Goal: Task Accomplishment & Management: Use online tool/utility

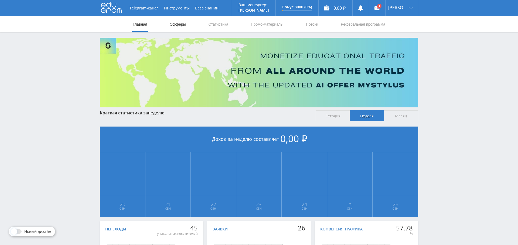
click at [179, 26] on link "Офферы" at bounding box center [177, 24] width 17 height 16
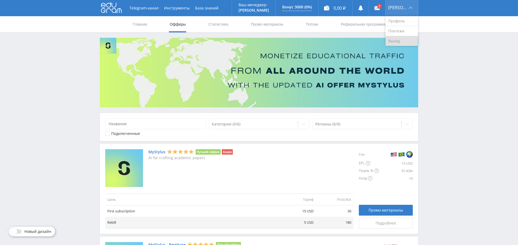
click at [401, 42] on link "Выход" at bounding box center [402, 41] width 32 height 10
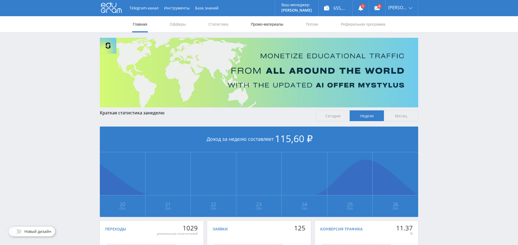
click at [271, 25] on link "Промо-материалы" at bounding box center [267, 24] width 33 height 16
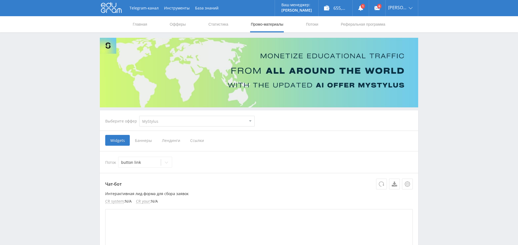
click at [196, 123] on select "MyStylus MyStylus - Revshare Кампус AI Studybay Автор24 Studybay [GEOGRAPHIC_DA…" at bounding box center [197, 121] width 116 height 11
select select "376"
click at [139, 116] on select "MyStylus MyStylus - Revshare Кампус AI Studybay Автор24 Studybay [GEOGRAPHIC_DA…" at bounding box center [197, 121] width 116 height 11
select select "376"
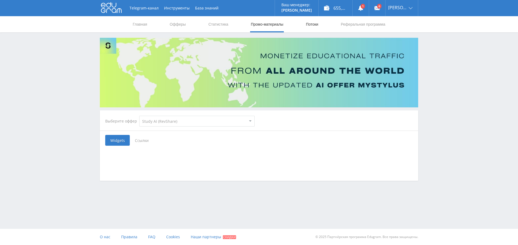
click at [312, 25] on link "Потоки" at bounding box center [312, 24] width 13 height 16
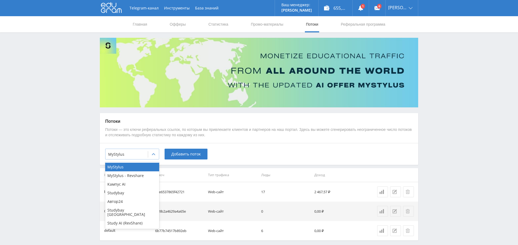
click at [137, 152] on div at bounding box center [126, 154] width 37 height 5
click at [141, 219] on div "Study AI (RevShare)" at bounding box center [132, 223] width 54 height 9
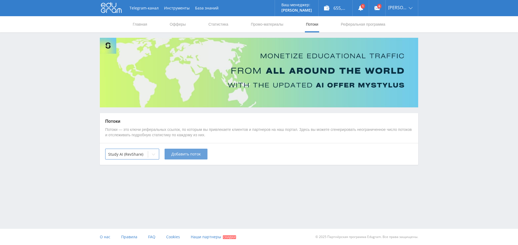
click at [190, 152] on span "Добавить поток" at bounding box center [185, 154] width 29 height 4
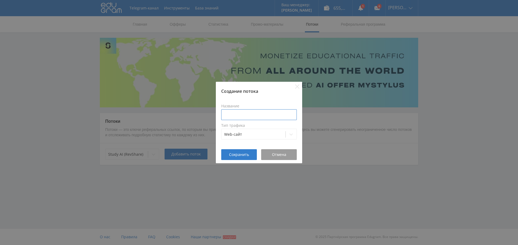
click at [233, 113] on input at bounding box center [259, 114] width 76 height 11
type input "Tprogger статьи"
click at [242, 158] on button "Сохранить" at bounding box center [239, 154] width 36 height 11
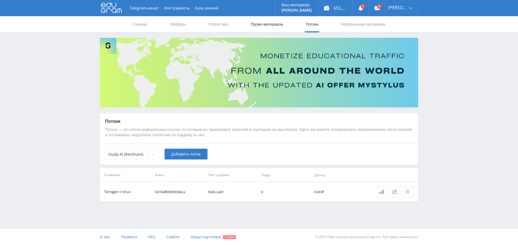
click at [268, 27] on link "Промо-материалы" at bounding box center [267, 24] width 33 height 16
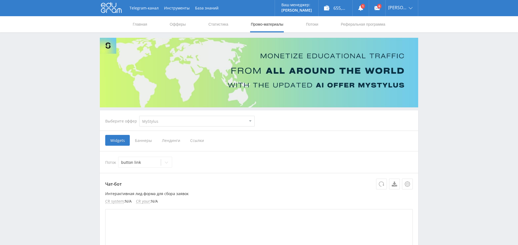
click at [211, 117] on select "MyStylus MyStylus - Revshare Кампус AI Studybay Автор24 Studybay [GEOGRAPHIC_DA…" at bounding box center [197, 121] width 116 height 11
select select "376"
click at [139, 116] on select "MyStylus MyStylus - Revshare Кампус AI Studybay Автор24 Studybay [GEOGRAPHIC_DA…" at bounding box center [197, 121] width 116 height 11
select select "376"
click at [145, 139] on span "Ссылки" at bounding box center [142, 140] width 24 height 11
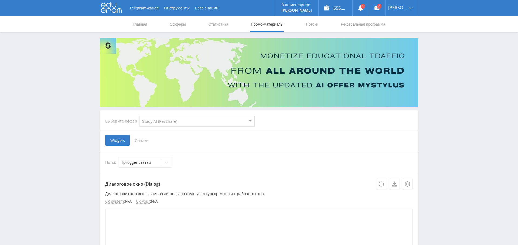
click at [0, 0] on input "Ссылки" at bounding box center [0, 0] width 0 height 0
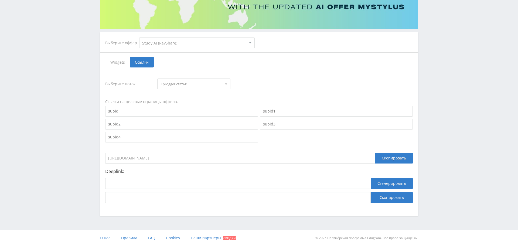
scroll to position [79, 0]
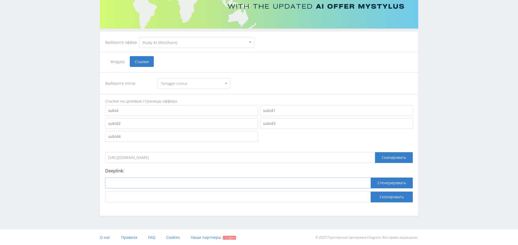
click at [150, 184] on input at bounding box center [238, 183] width 266 height 11
paste input "https://study24.ai/chat/referat_plus_bot"
type input "https://study24.ai/chat/referat_plus_bot"
click at [392, 182] on button "Сгенерировать" at bounding box center [392, 183] width 42 height 11
click at [392, 197] on button "Скопировать" at bounding box center [392, 197] width 42 height 11
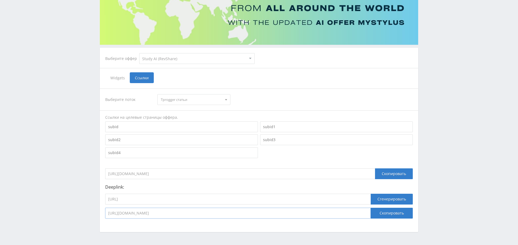
scroll to position [0, 0]
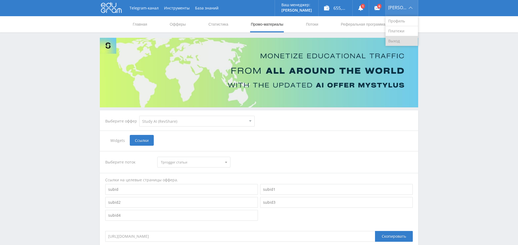
click at [403, 43] on link "Выход" at bounding box center [402, 41] width 32 height 10
